Goal: Navigation & Orientation: Find specific page/section

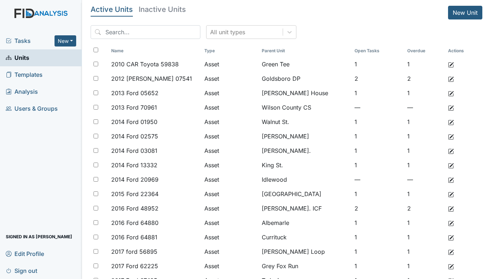
click at [23, 43] on span "Tasks" at bounding box center [30, 40] width 49 height 9
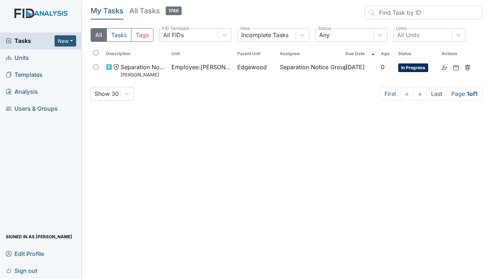
click at [21, 56] on span "Units" at bounding box center [17, 57] width 23 height 11
